Goal: Information Seeking & Learning: Learn about a topic

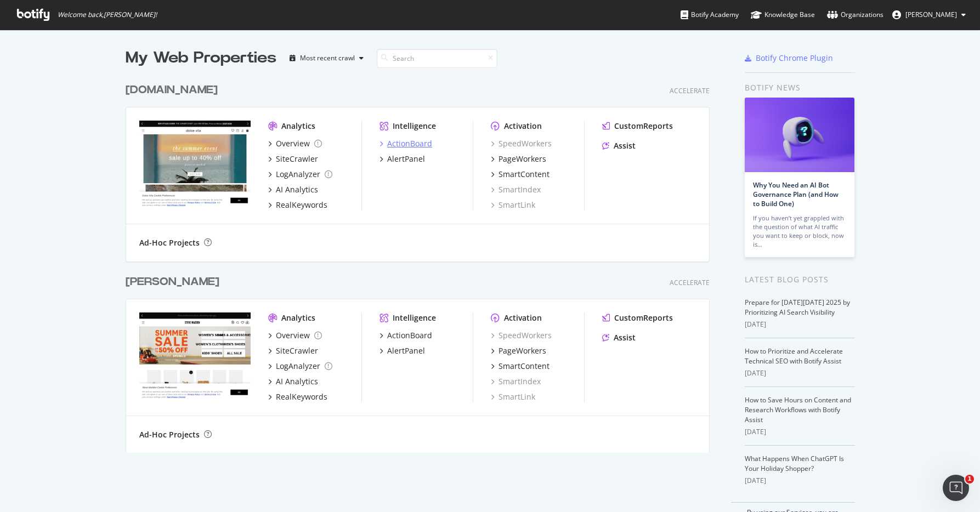
click at [411, 145] on div "ActionBoard" at bounding box center [409, 143] width 45 height 11
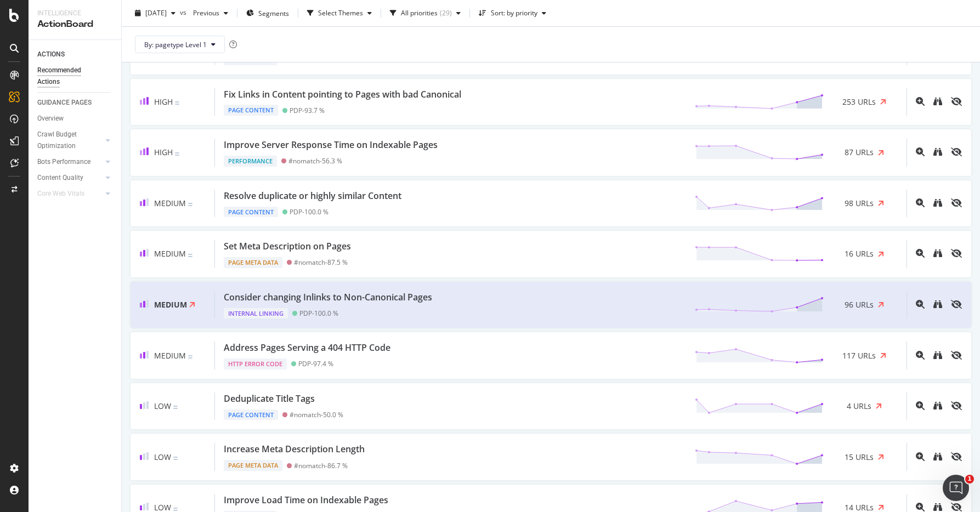
scroll to position [422, 0]
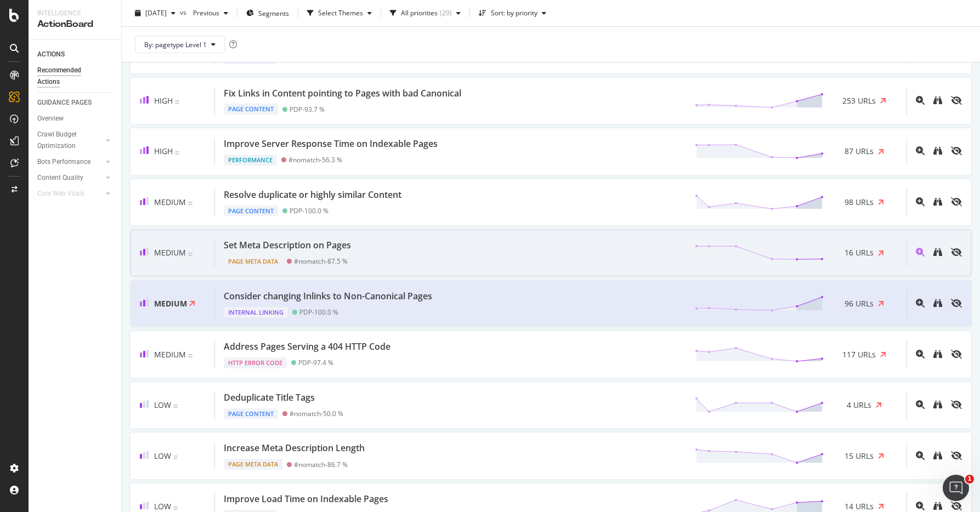
click at [351, 249] on div "Set Meta Description on Pages" at bounding box center [287, 245] width 127 height 13
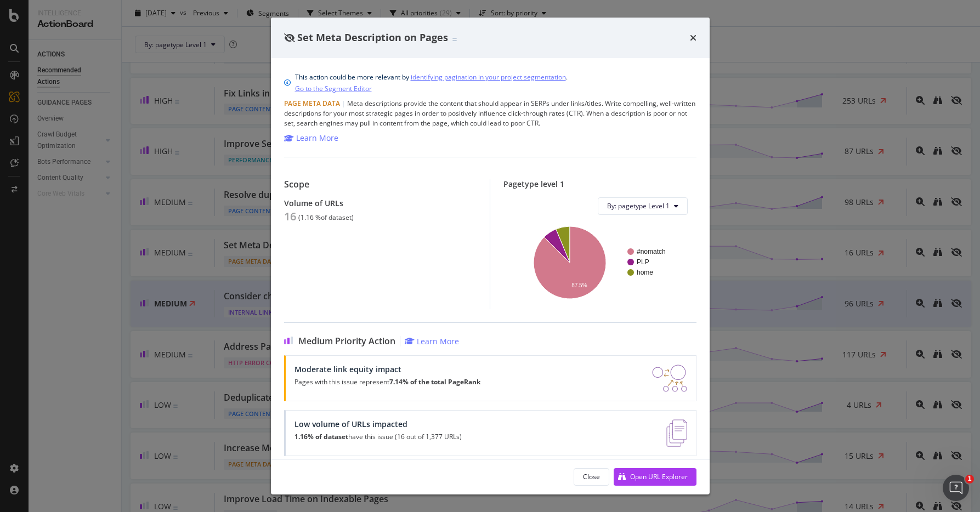
click at [689, 44] on div "Set Meta Description on Pages" at bounding box center [490, 38] width 413 height 14
click at [692, 42] on div "times" at bounding box center [693, 38] width 7 height 14
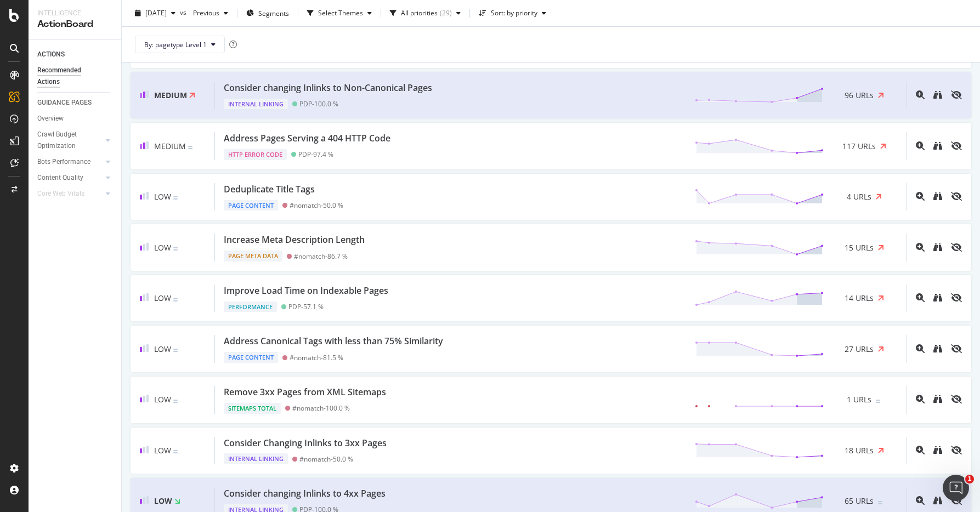
scroll to position [631, 0]
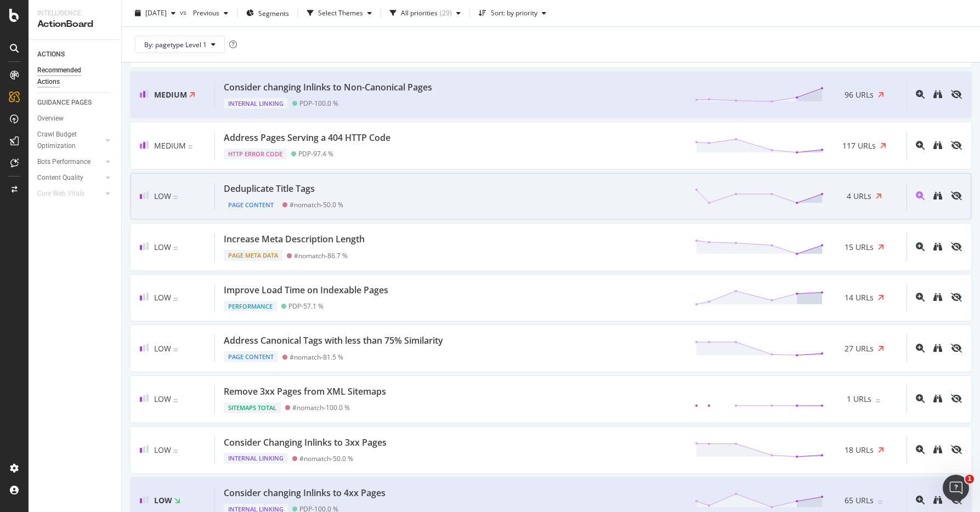
click at [867, 200] on span "4 URLs" at bounding box center [859, 196] width 25 height 11
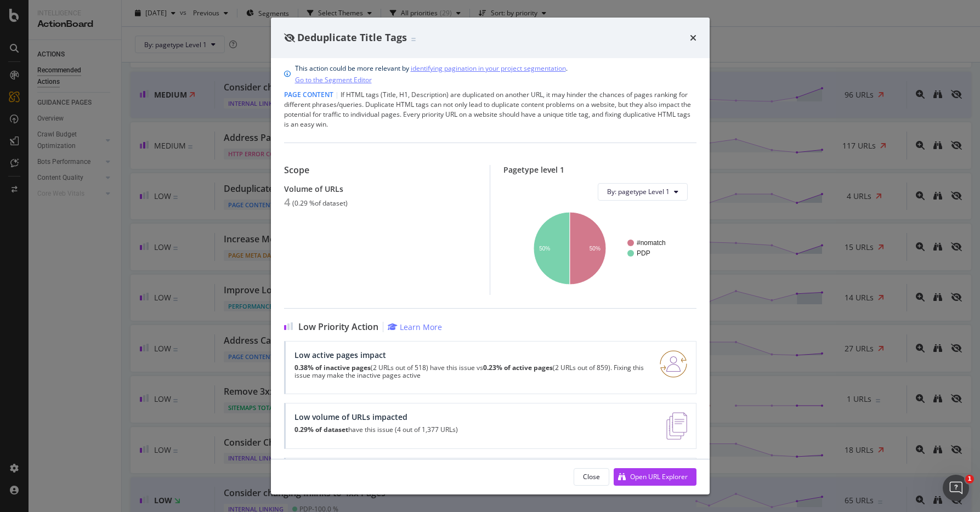
scroll to position [67, 0]
